Goal: Find specific page/section: Find specific page/section

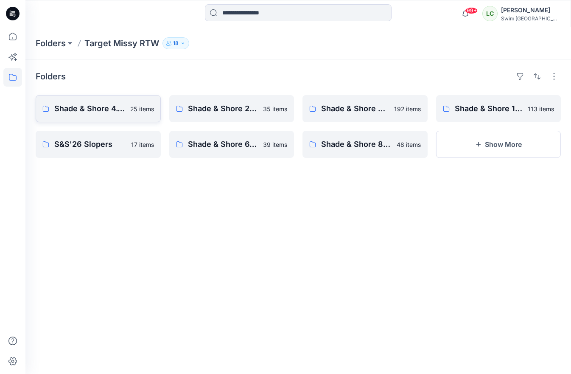
click at [90, 113] on p "Shade & Shore 4.1 2026" at bounding box center [89, 109] width 71 height 12
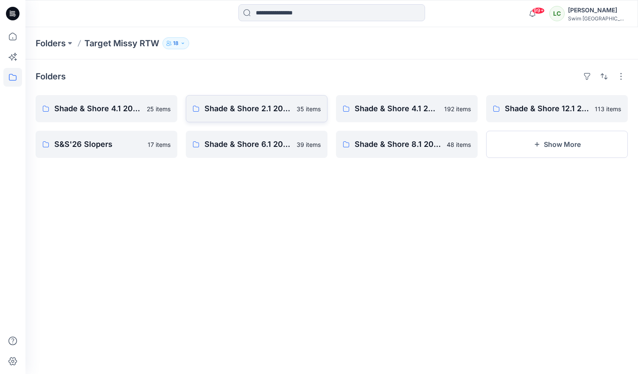
click at [299, 107] on p "35 items" at bounding box center [309, 108] width 24 height 9
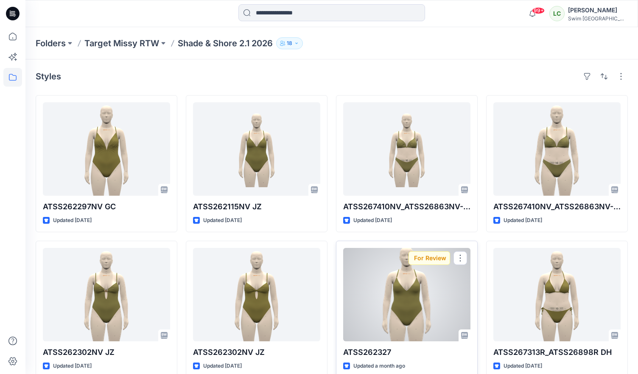
click at [402, 321] on div at bounding box center [406, 294] width 127 height 93
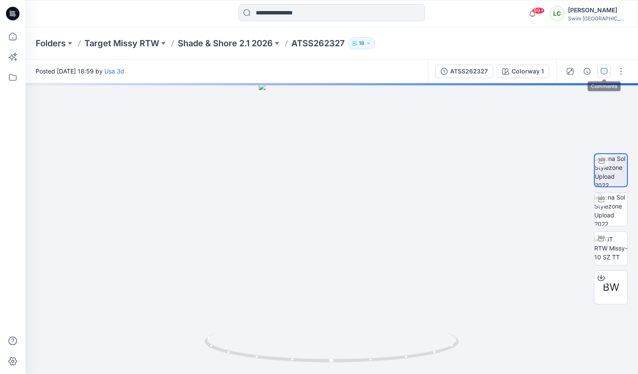
click at [571, 77] on button "button" at bounding box center [605, 72] width 14 height 14
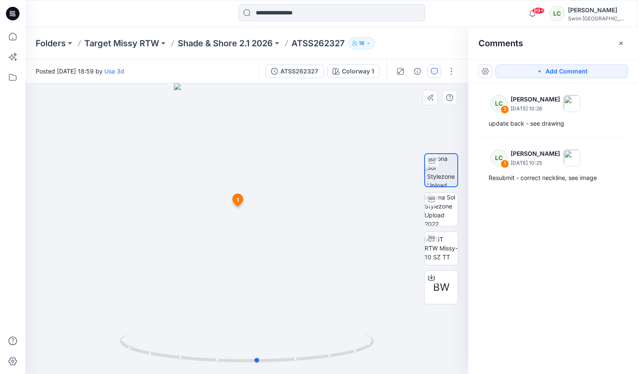
drag, startPoint x: 227, startPoint y: 342, endPoint x: 238, endPoint y: 321, distance: 23.0
click at [238, 321] on div at bounding box center [246, 228] width 443 height 291
